Goal: Information Seeking & Learning: Learn about a topic

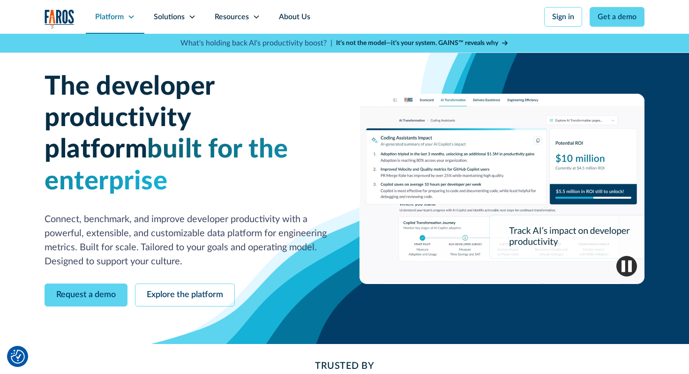
click at [131, 25] on div "Platform" at bounding box center [115, 17] width 59 height 34
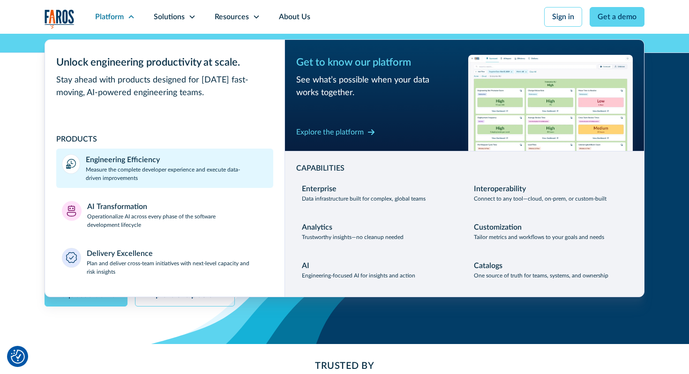
click at [141, 169] on p "Measure the complete developer experience and execute data-driven improvements" at bounding box center [177, 173] width 182 height 17
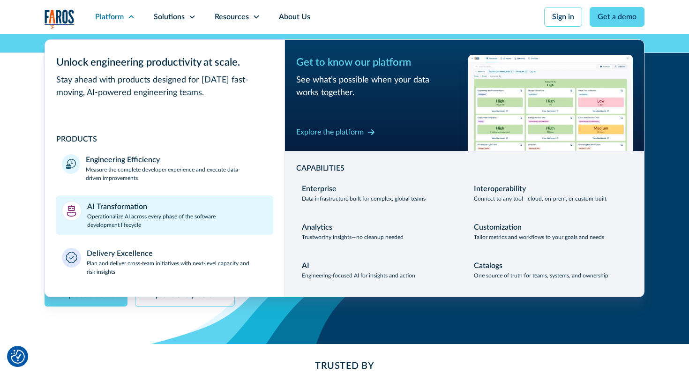
click at [163, 223] on p "Operationalize AI across every phase of the software development lifecycle" at bounding box center [177, 220] width 181 height 17
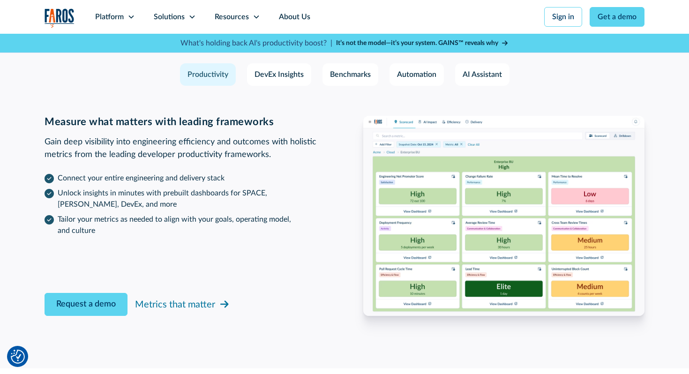
scroll to position [1431, 0]
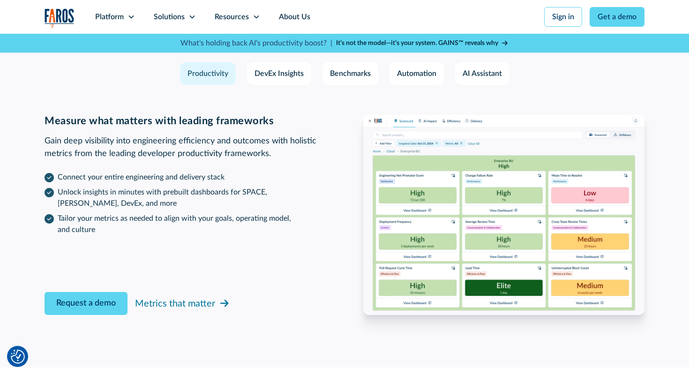
click at [241, 81] on div "Productivity DevEx Insights Benchmarks Automation AI Assistant" at bounding box center [345, 73] width 600 height 22
click at [277, 68] on div "DevEx Insights" at bounding box center [278, 73] width 49 height 11
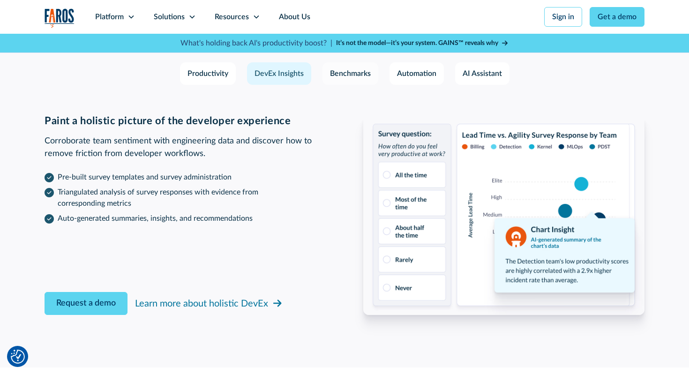
click at [364, 68] on div "Benchmarks" at bounding box center [350, 73] width 41 height 11
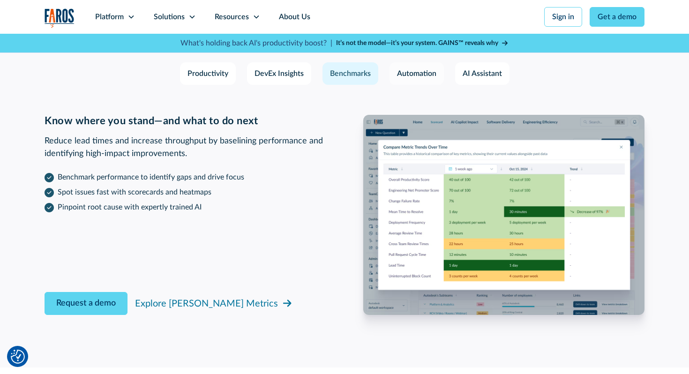
click at [394, 76] on link "Automation" at bounding box center [416, 73] width 54 height 22
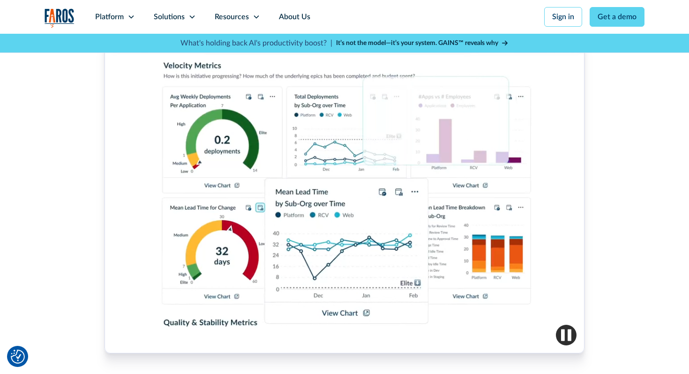
scroll to position [631, 0]
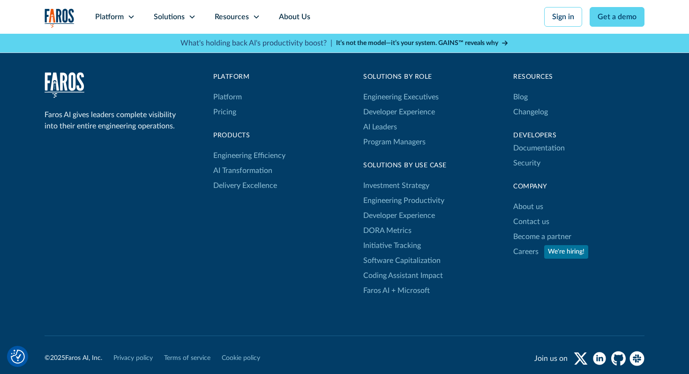
scroll to position [1201, 0]
